Goal: Task Accomplishment & Management: Manage account settings

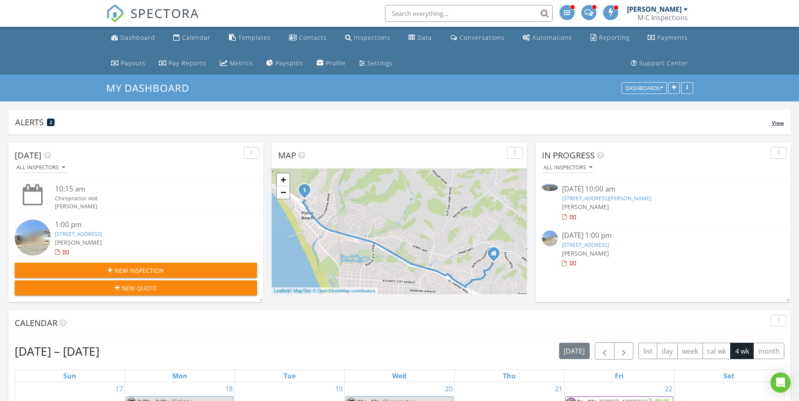
click at [269, 122] on div "Alerts 2" at bounding box center [393, 122] width 757 height 11
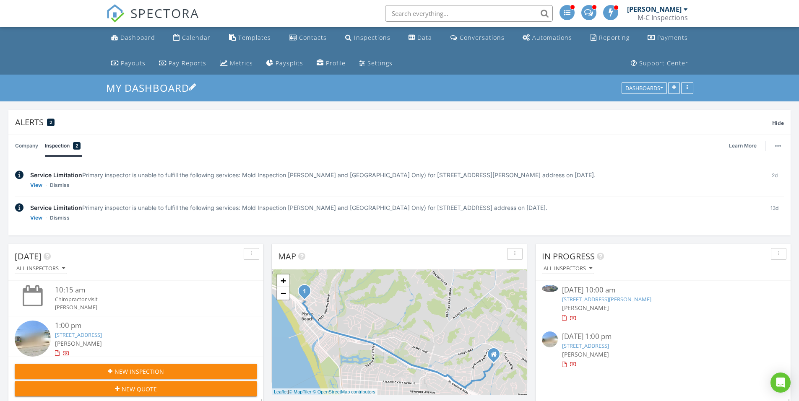
click at [125, 91] on link "My Dashboard" at bounding box center [151, 88] width 90 height 14
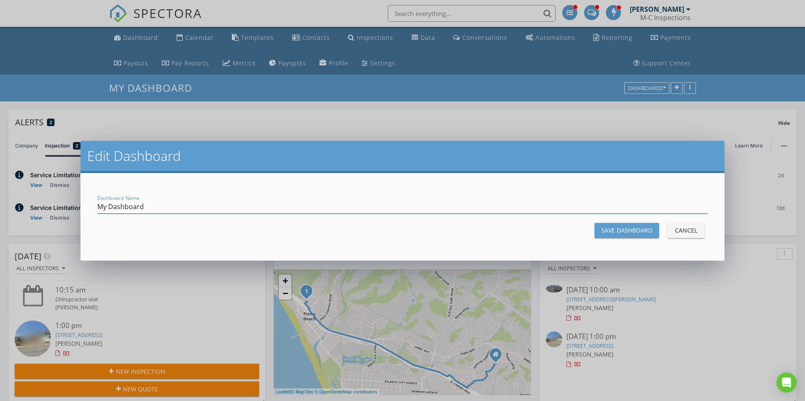
click at [679, 236] on button "Cancel" at bounding box center [686, 230] width 37 height 15
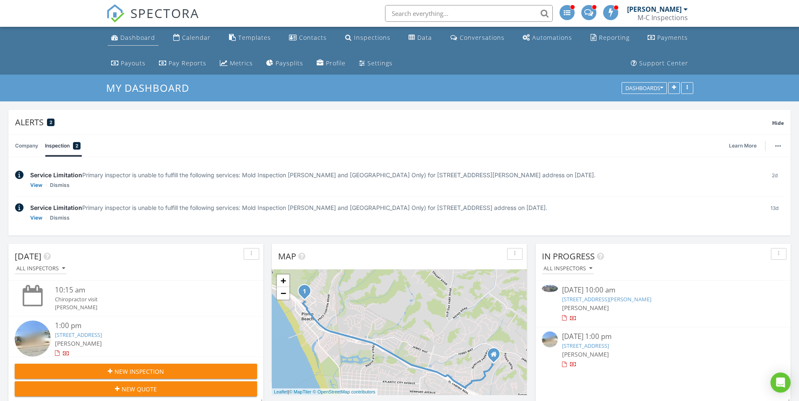
click at [125, 38] on div "Dashboard" at bounding box center [137, 38] width 35 height 8
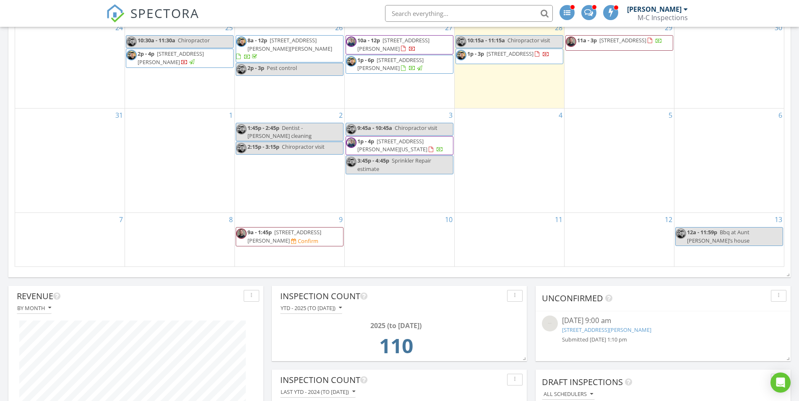
scroll to position [503, 0]
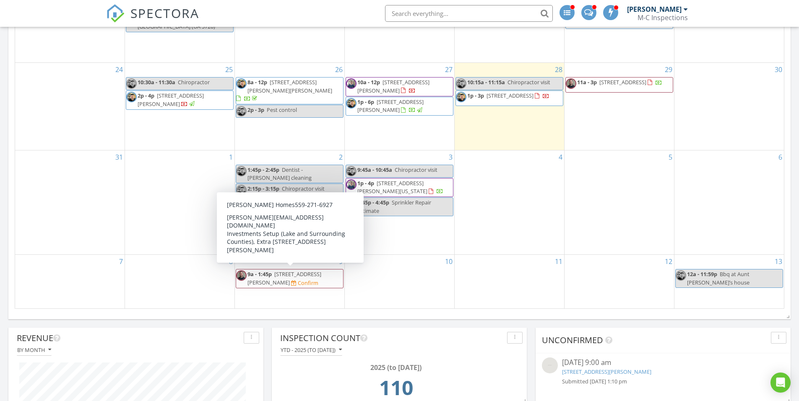
click at [305, 278] on span "9a - 1:45p 2167 Riggs Rd, Lakeport 95453 Confirm" at bounding box center [289, 279] width 107 height 16
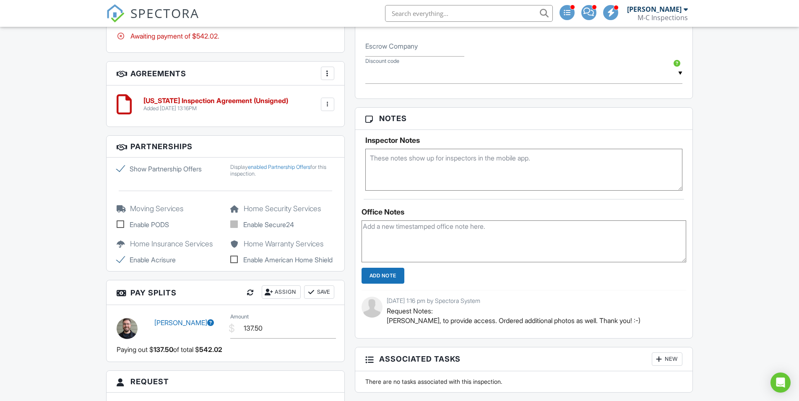
scroll to position [587, 0]
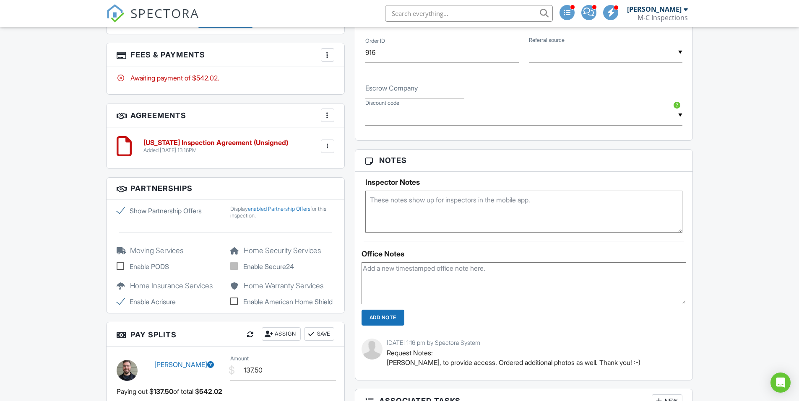
click at [120, 211] on label "Show Partnership Offers" at bounding box center [169, 211] width 104 height 10
checkbox input "false"
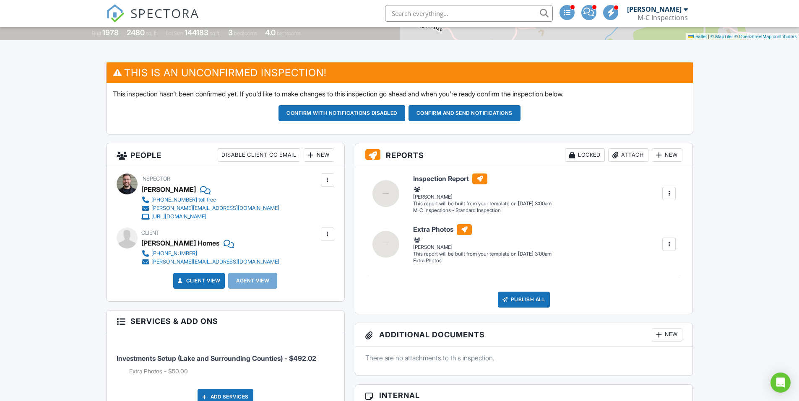
scroll to position [126, 0]
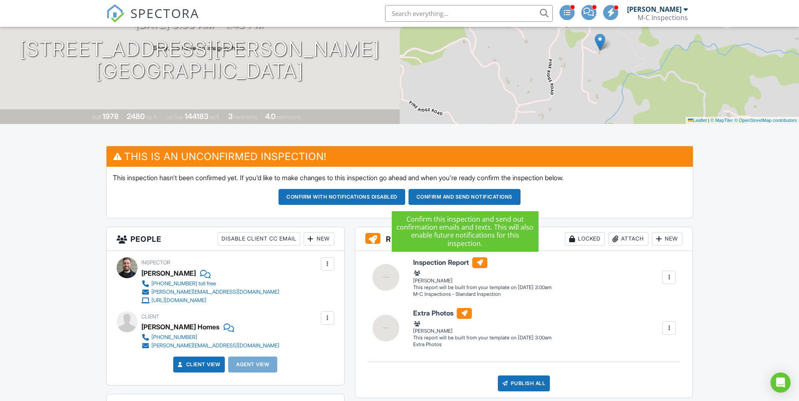
click at [405, 200] on button "Confirm and send notifications" at bounding box center [341, 197] width 127 height 16
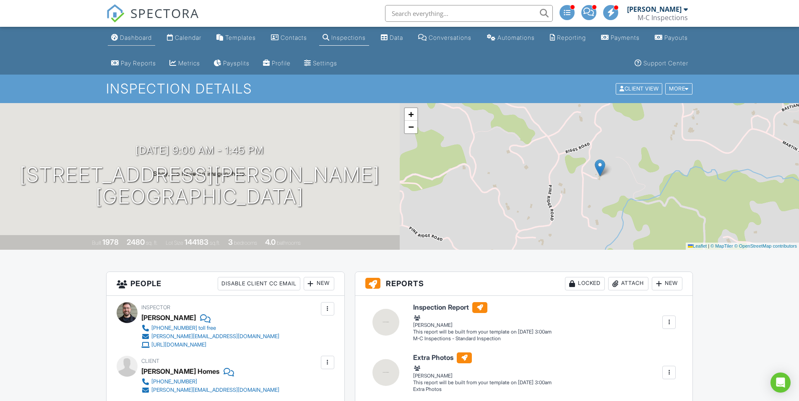
click at [143, 40] on div "Dashboard" at bounding box center [136, 37] width 32 height 7
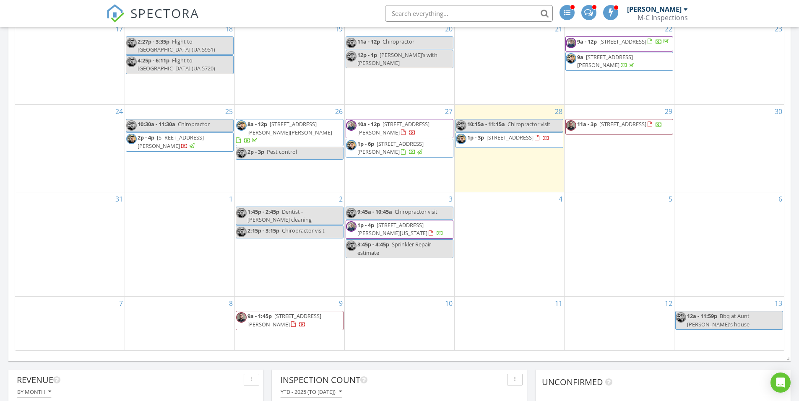
scroll to position [587, 0]
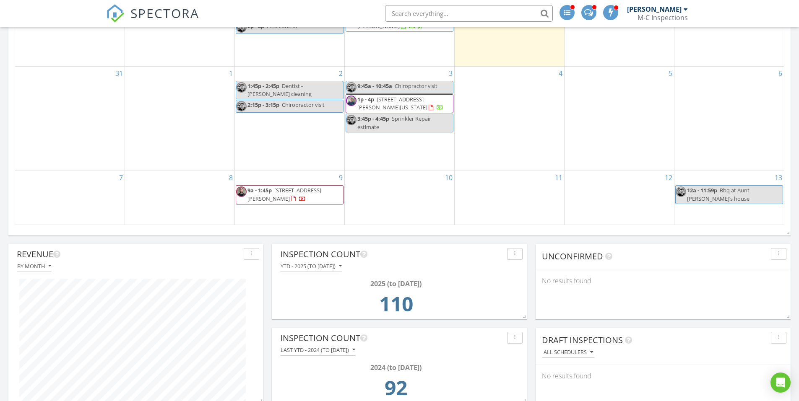
click at [303, 196] on span "9a - 1:45p 2167 Riggs Rd, Lakeport 95453" at bounding box center [289, 195] width 107 height 16
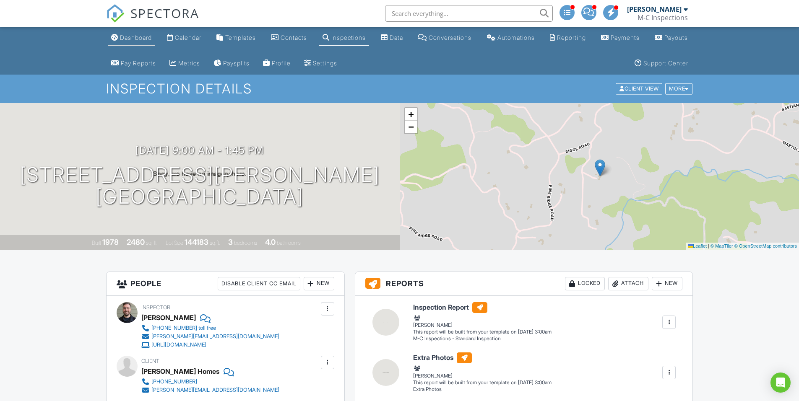
click at [125, 47] on li "Dashboard" at bounding box center [131, 38] width 51 height 22
click at [138, 37] on div "Dashboard" at bounding box center [136, 37] width 32 height 7
